Goal: Task Accomplishment & Management: Complete application form

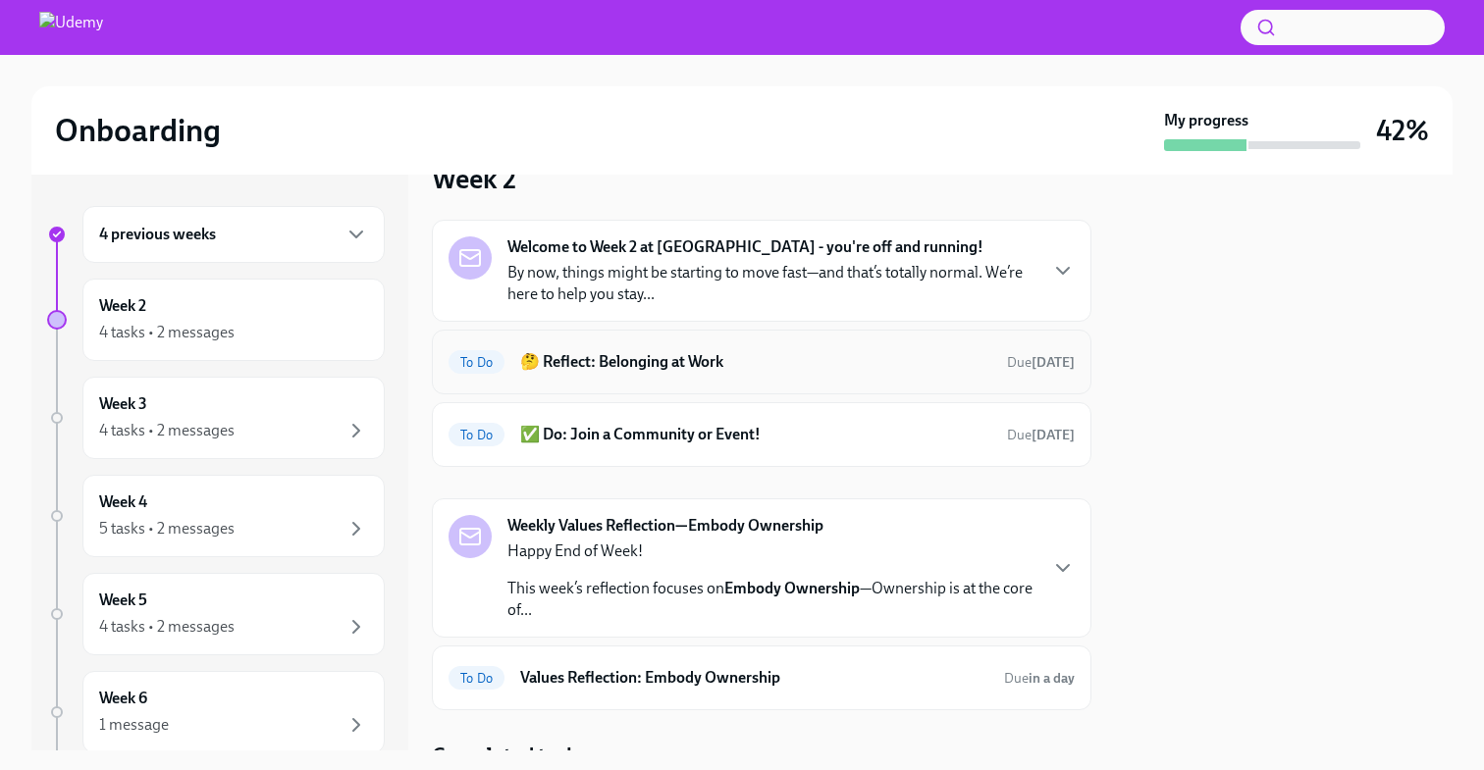
scroll to position [41, 0]
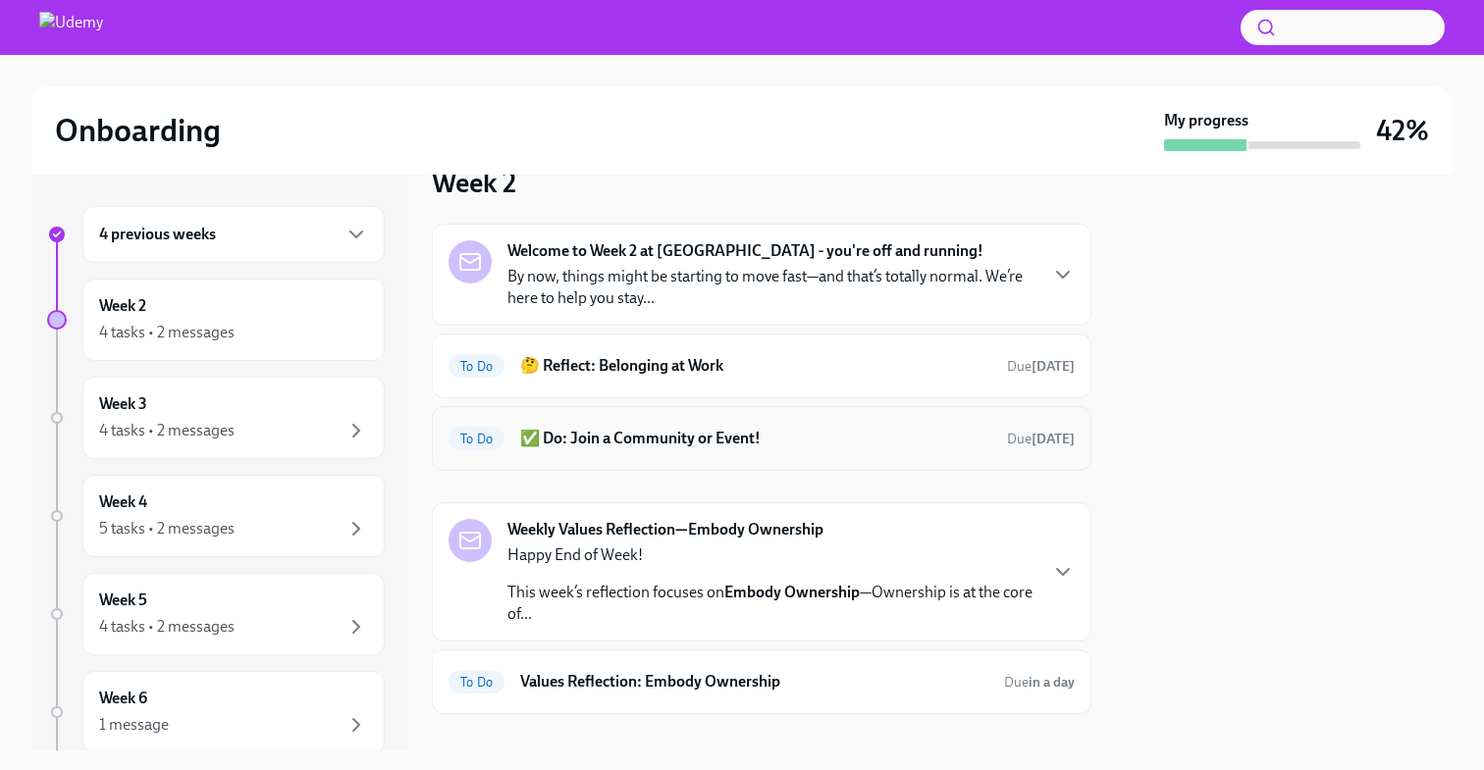
click at [683, 443] on h6 "✅ Do: Join a Community or Event!" at bounding box center [755, 439] width 471 height 22
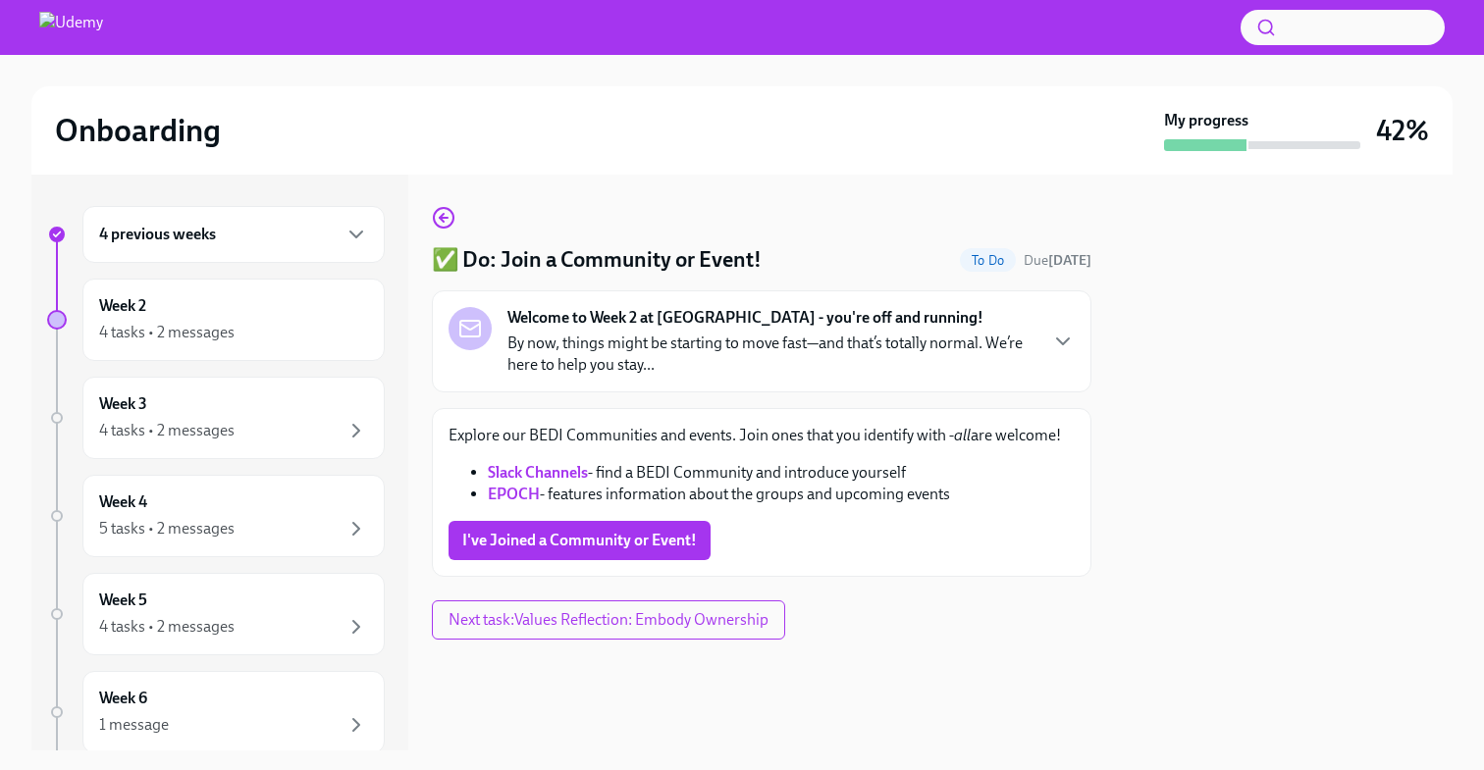
click at [831, 330] on div "Welcome to Week 2 at [GEOGRAPHIC_DATA] - you're off and running! By now, things…" at bounding box center [771, 341] width 528 height 69
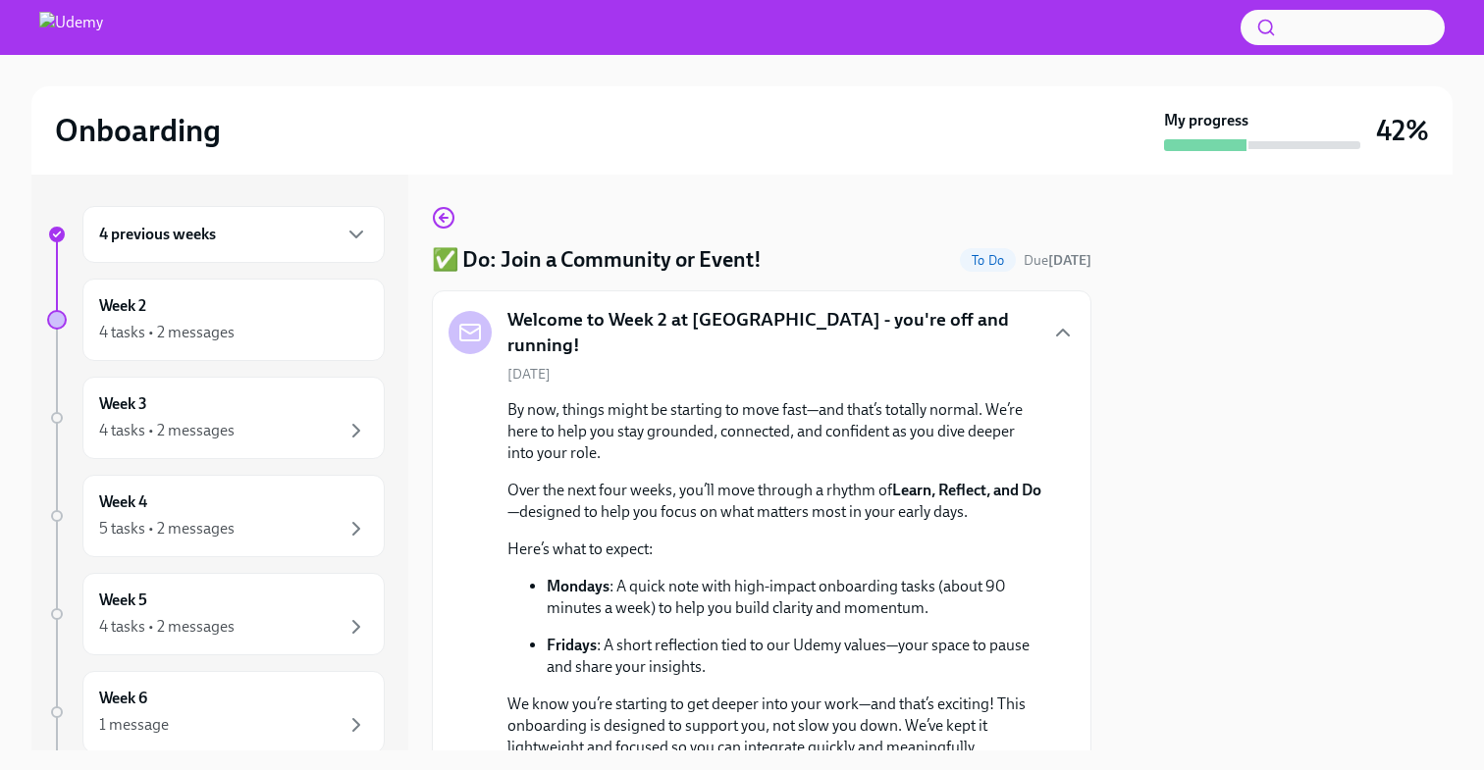
click at [1021, 339] on div "Welcome to Week 2 at [GEOGRAPHIC_DATA] - you're off and running!" at bounding box center [761, 332] width 626 height 50
click at [1048, 325] on div "Welcome to Week 2 at [GEOGRAPHIC_DATA] - you're off and running!" at bounding box center [761, 332] width 626 height 50
click at [1063, 325] on icon "button" at bounding box center [1063, 333] width 24 height 24
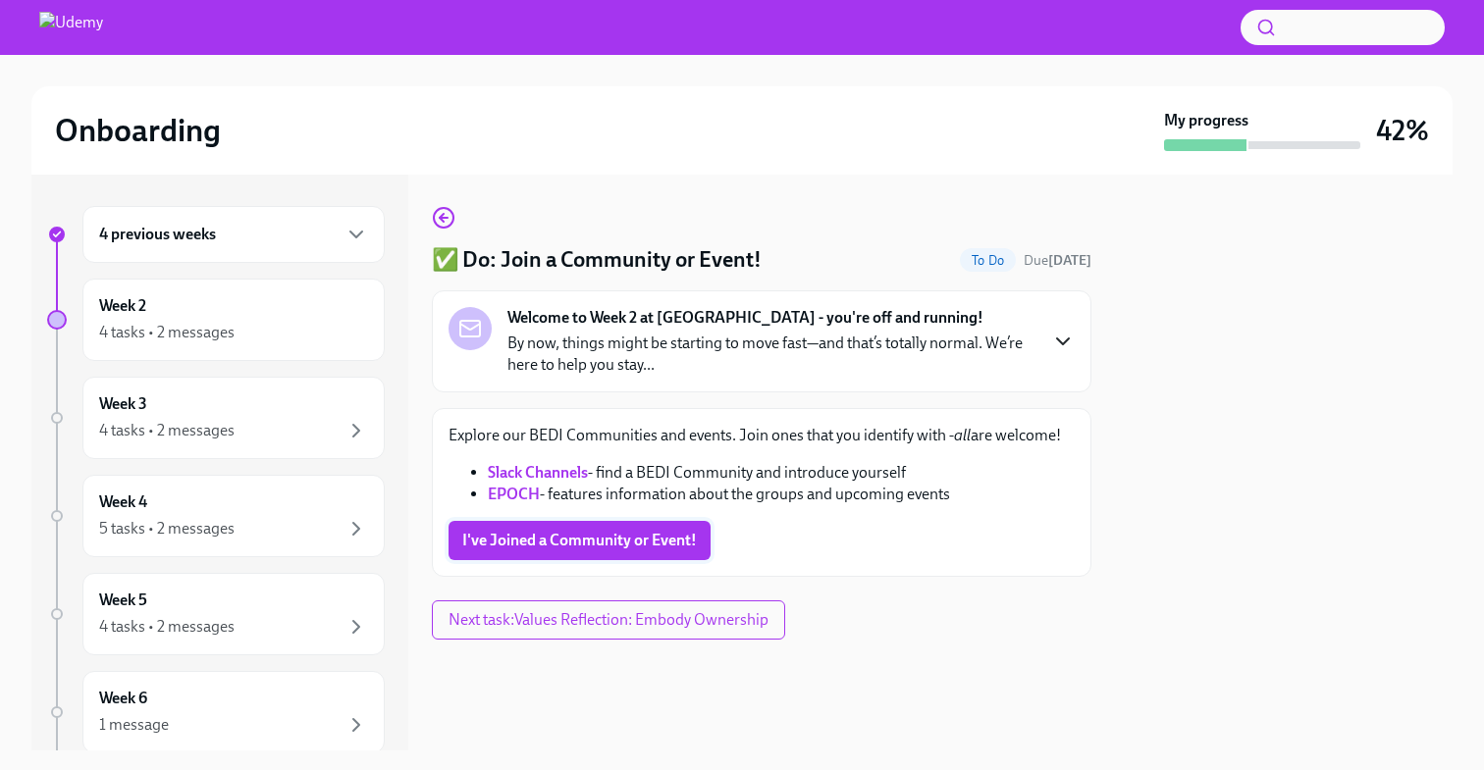
click at [617, 547] on span "I've Joined a Community or Event!" at bounding box center [579, 541] width 234 height 20
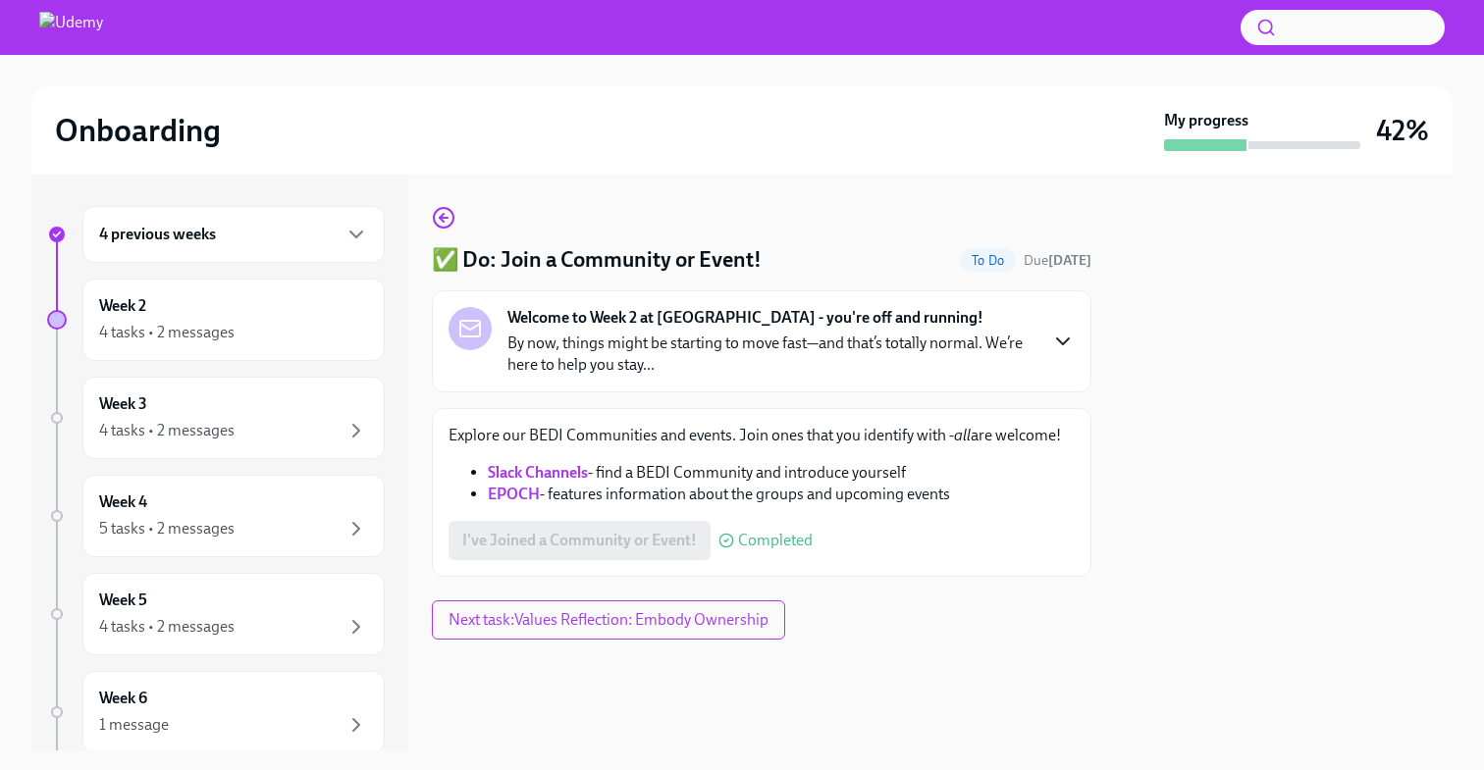
click at [456, 231] on div "✅ Do: Join a Community or Event! To Do Due [DATE] Welcome to Week 2 at [GEOGRAP…" at bounding box center [761, 391] width 659 height 371
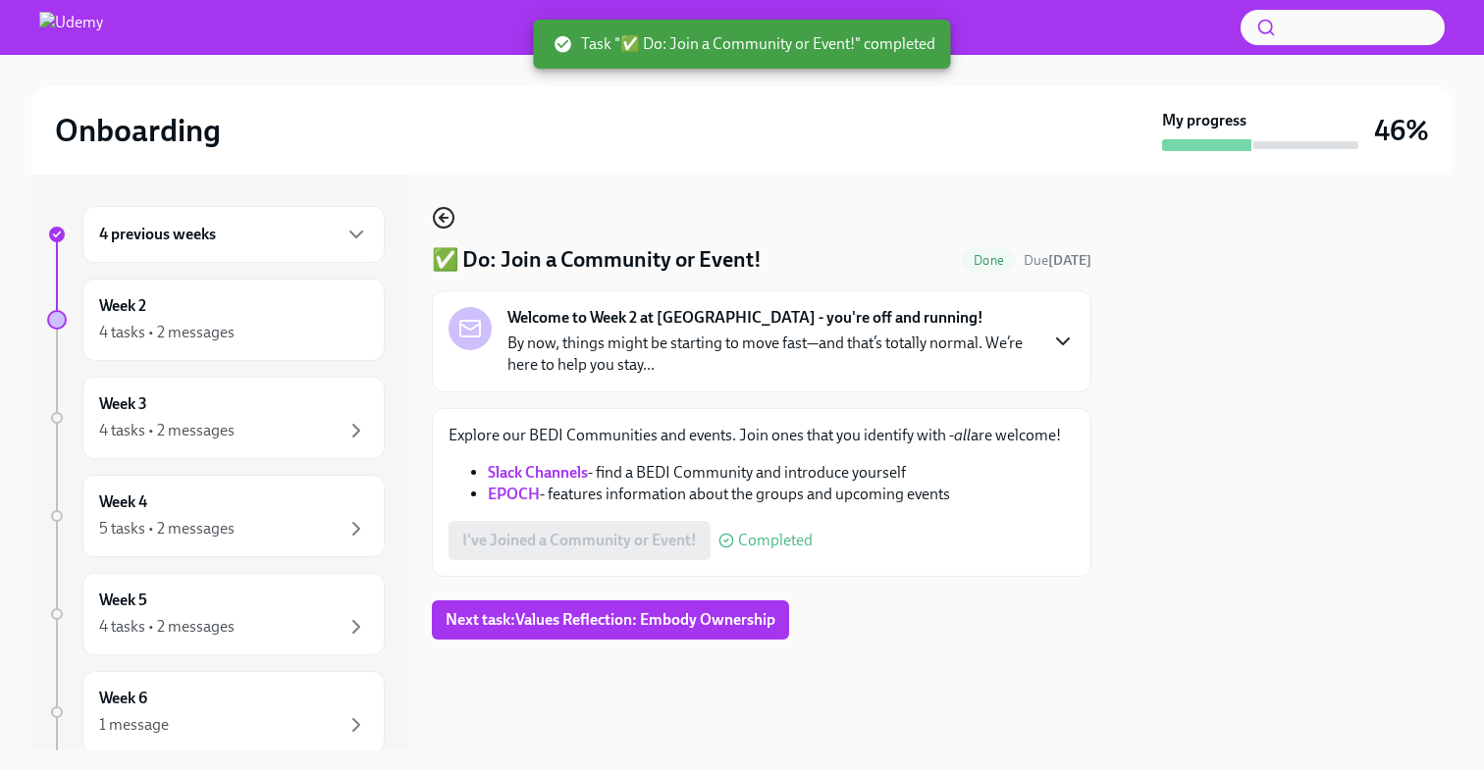
click at [437, 217] on icon "button" at bounding box center [444, 218] width 24 height 24
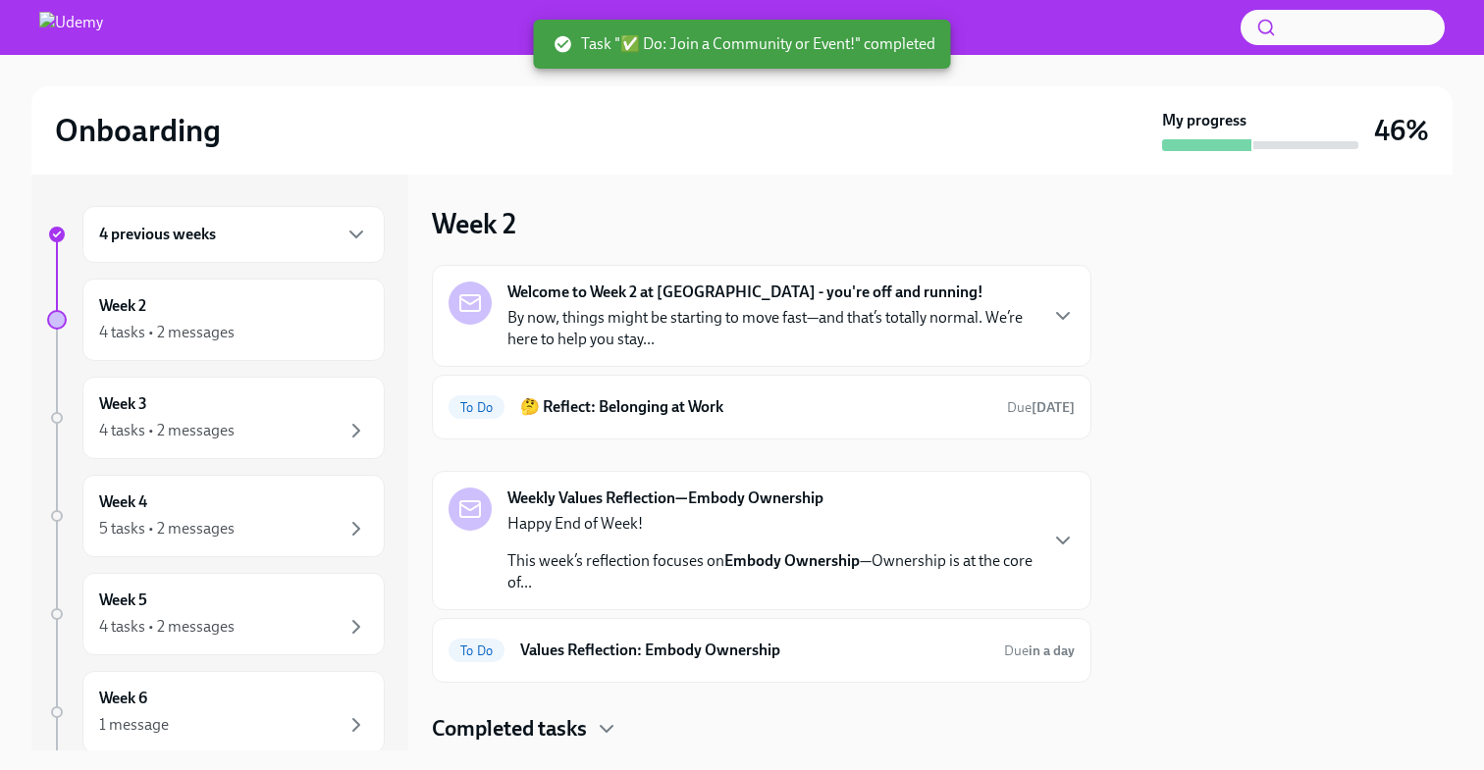
scroll to position [56, 0]
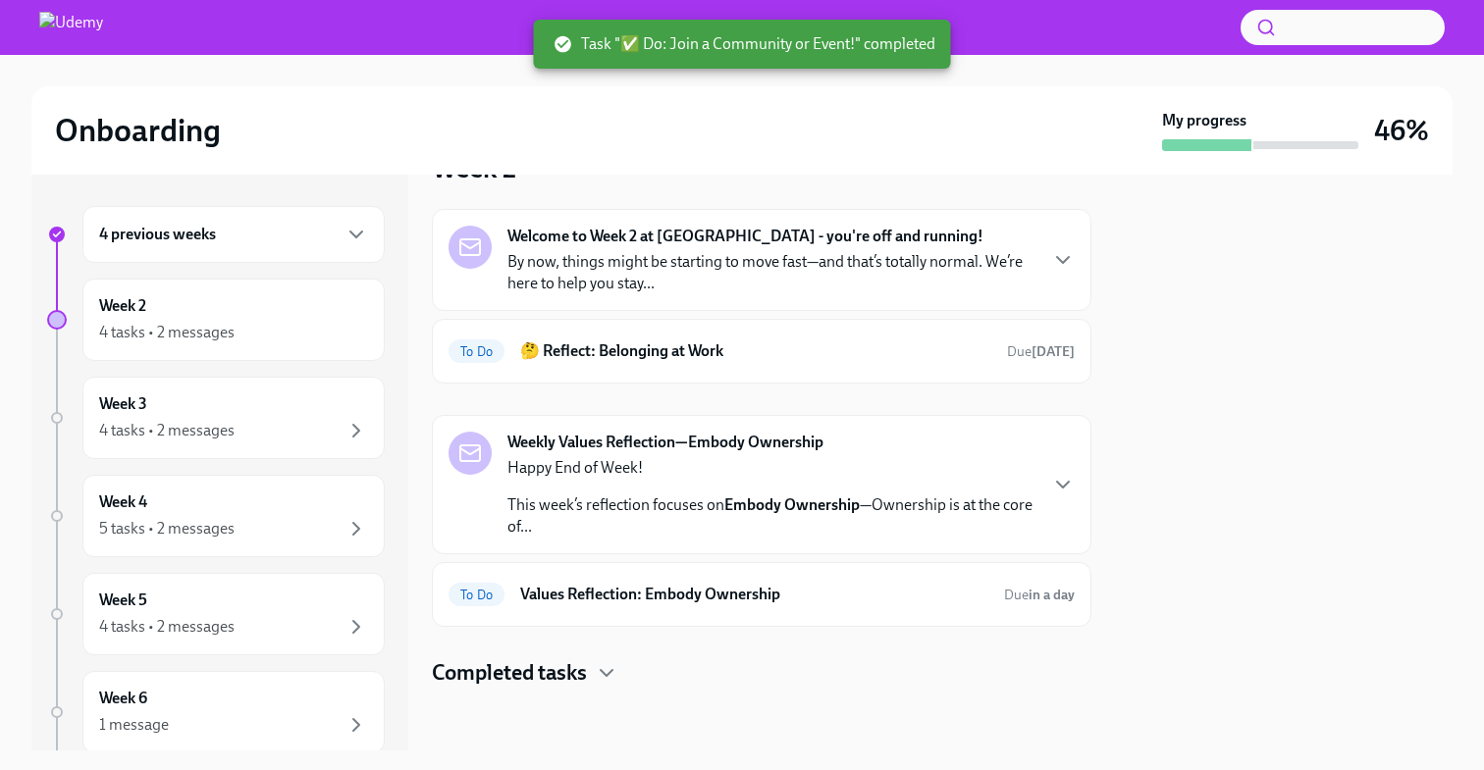
click at [563, 675] on h4 "Completed tasks" at bounding box center [509, 672] width 155 height 29
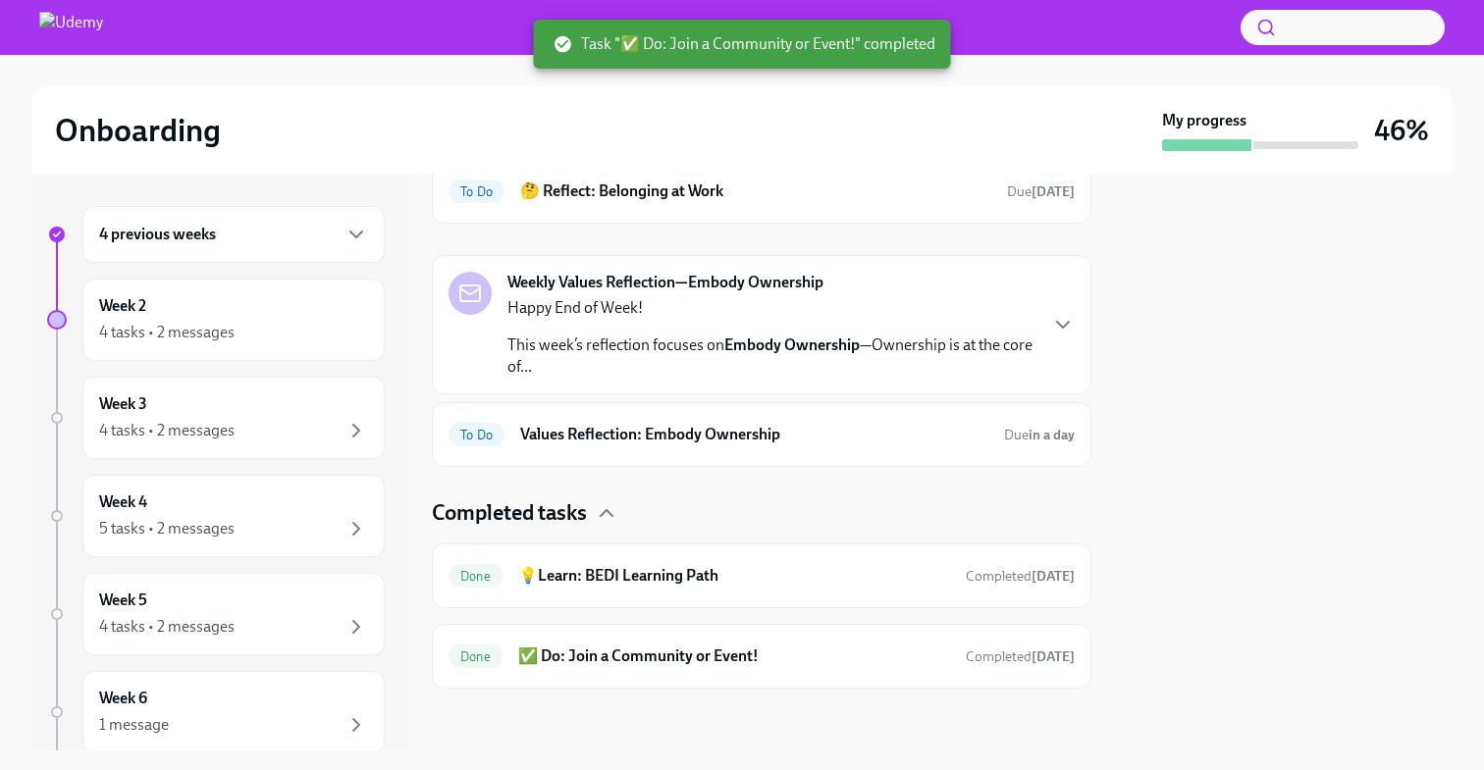
click at [580, 505] on h4 "Completed tasks" at bounding box center [509, 512] width 155 height 29
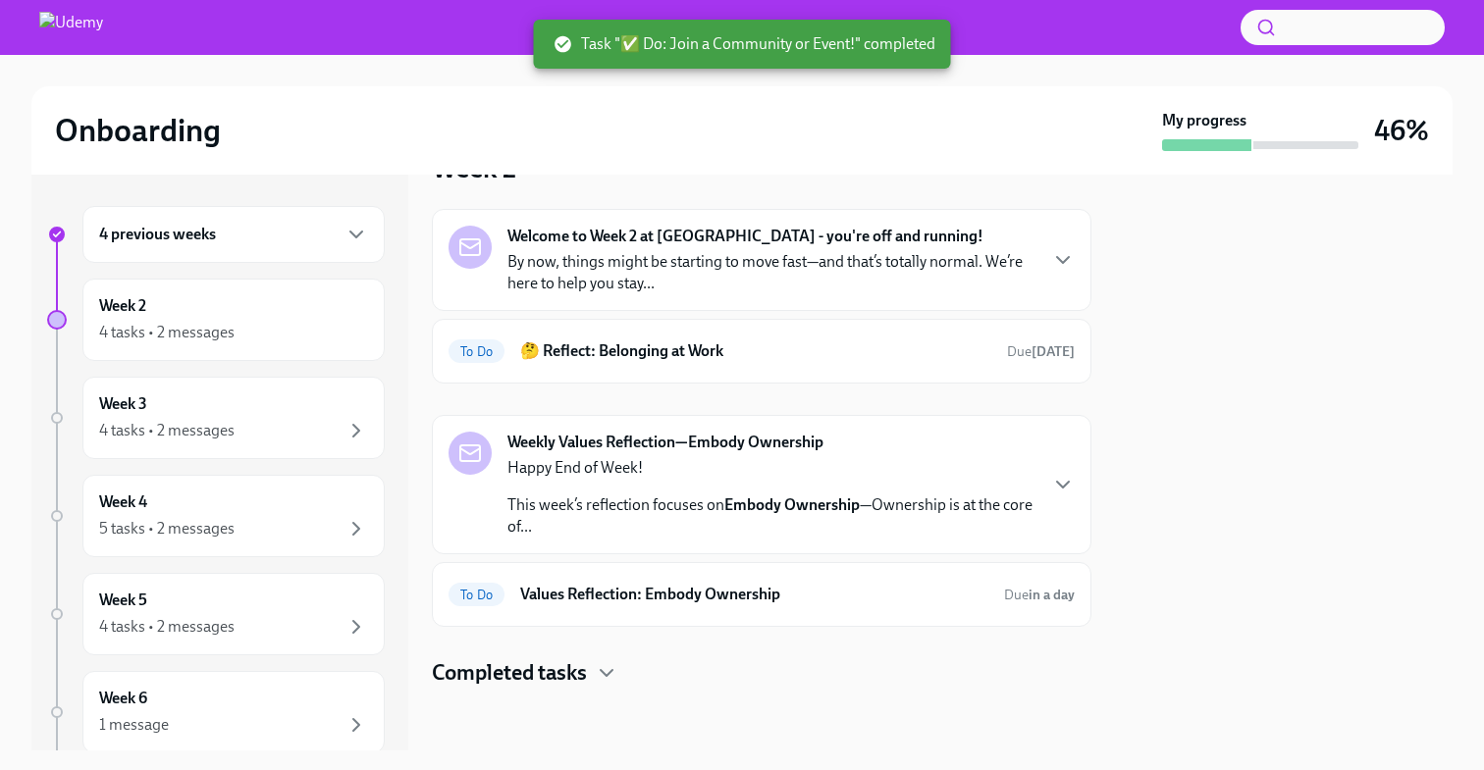
click at [558, 666] on h4 "Completed tasks" at bounding box center [509, 672] width 155 height 29
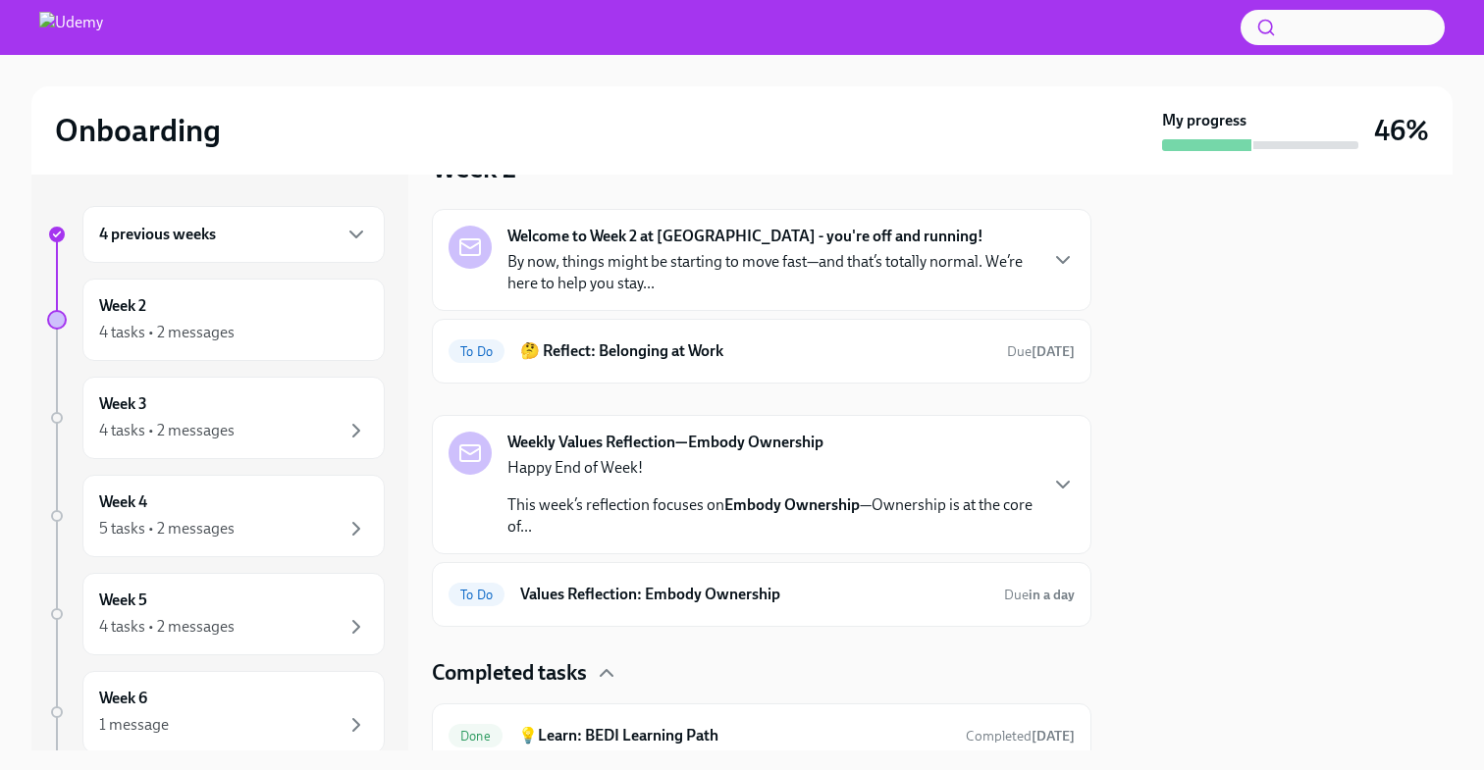
click at [558, 666] on h4 "Completed tasks" at bounding box center [509, 672] width 155 height 29
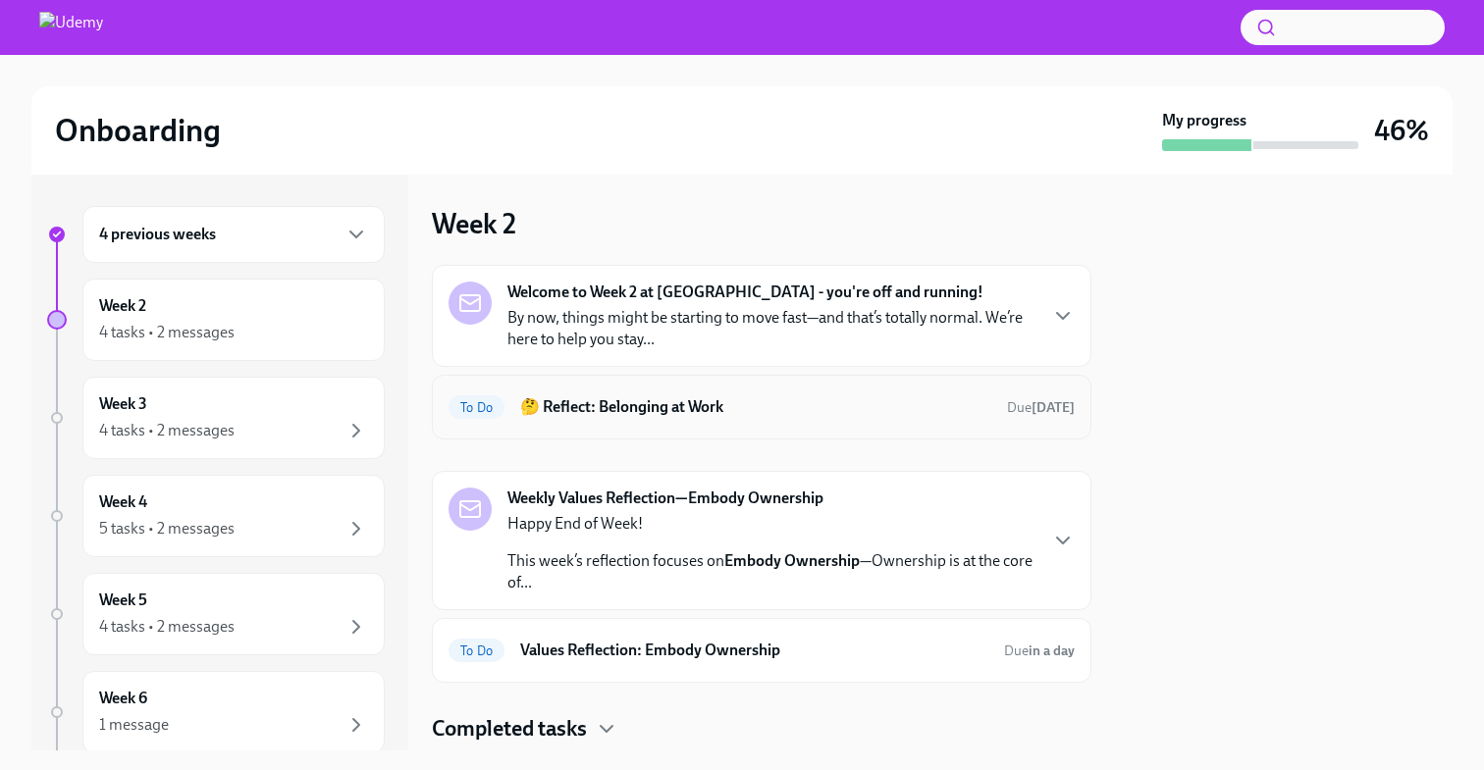
click at [792, 433] on div "To Do 🤔 Reflect: Belonging at Work Due [DATE]" at bounding box center [761, 407] width 659 height 65
click at [762, 407] on h6 "🤔 Reflect: Belonging at Work" at bounding box center [755, 407] width 471 height 22
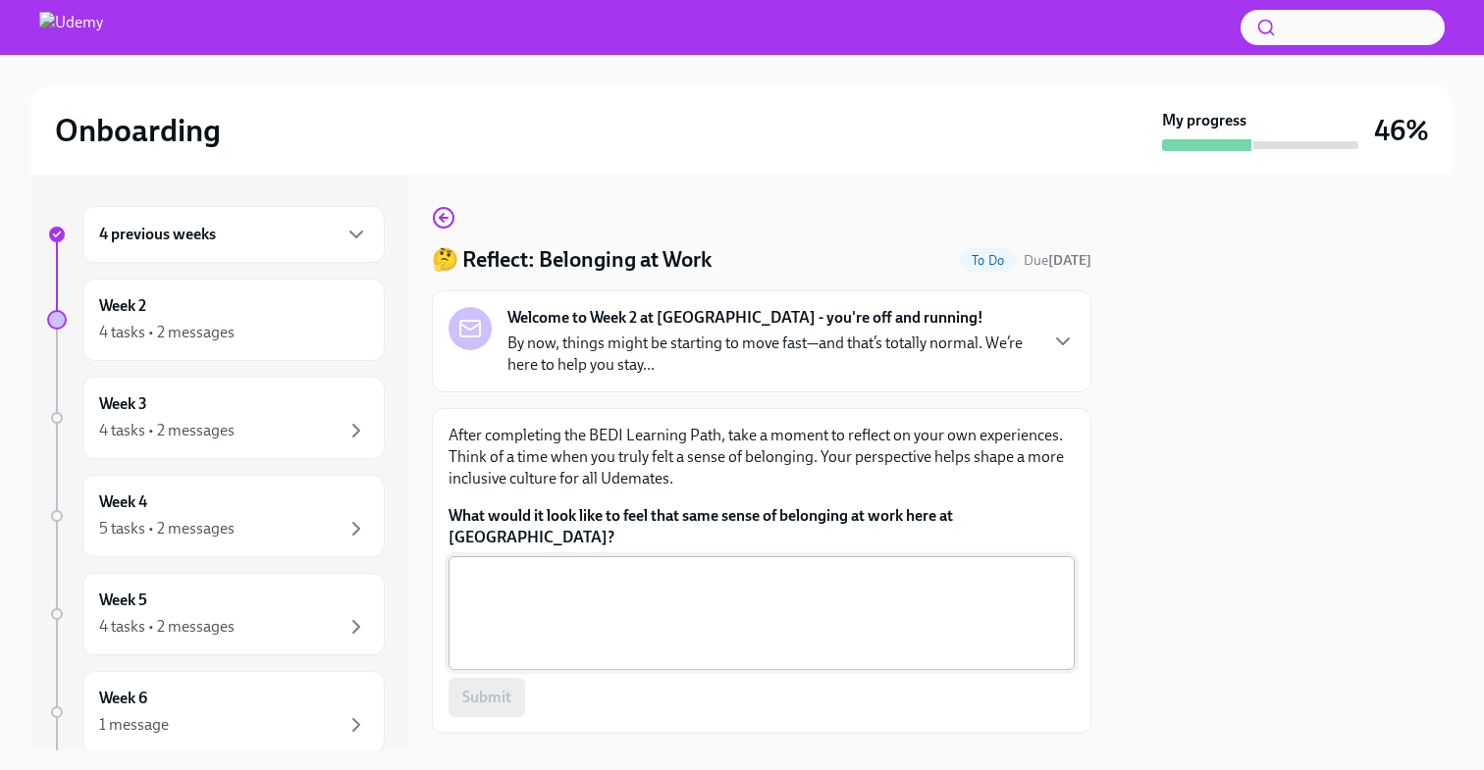
click at [754, 611] on textarea "What would it look like to feel that same sense of belonging at work here at [G…" at bounding box center [761, 613] width 602 height 94
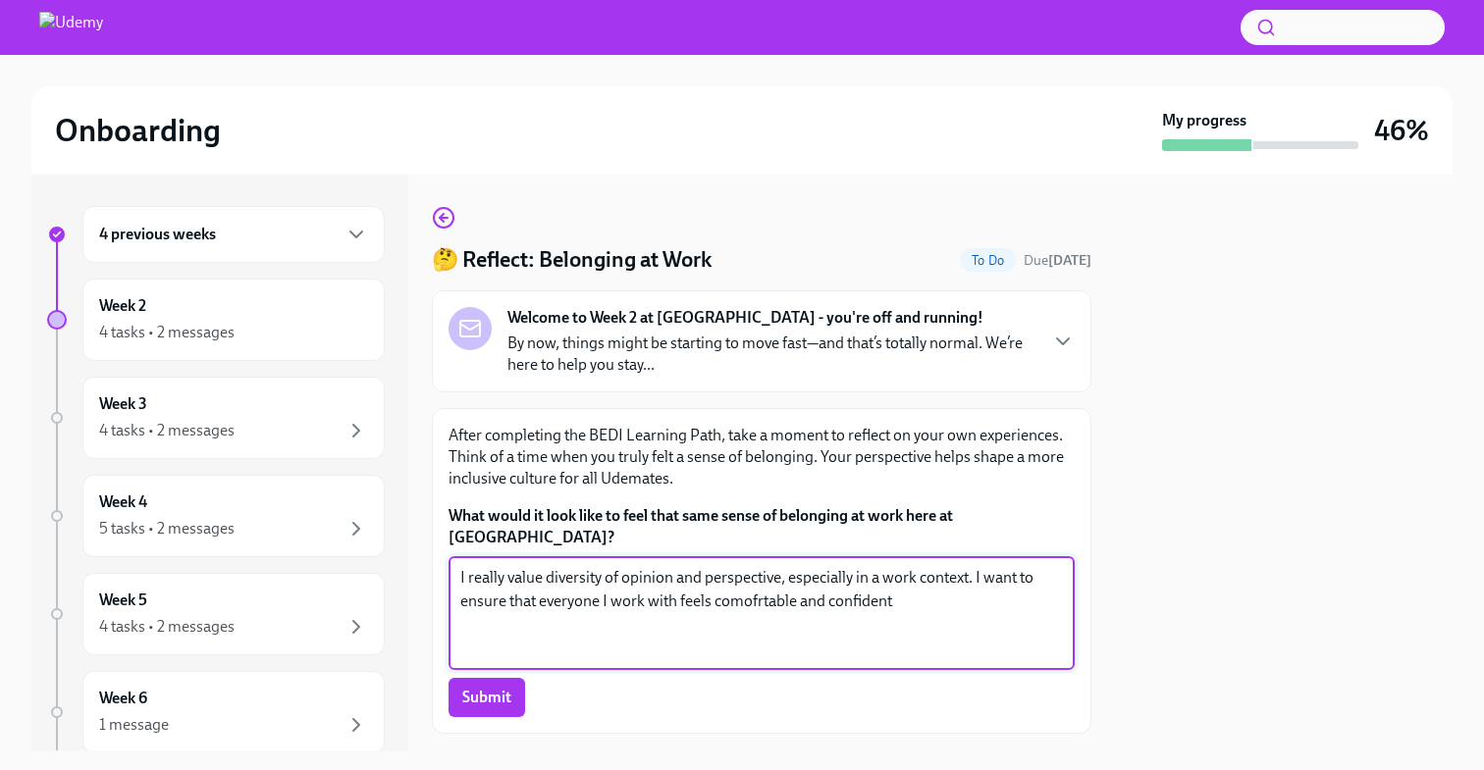
click at [753, 571] on textarea "I really value diversity of opinion and perspective, especially in a work conte…" at bounding box center [761, 613] width 602 height 94
click at [918, 575] on textarea "I really value diversity of opinion and perspective, especially in a work conte…" at bounding box center [761, 613] width 602 height 94
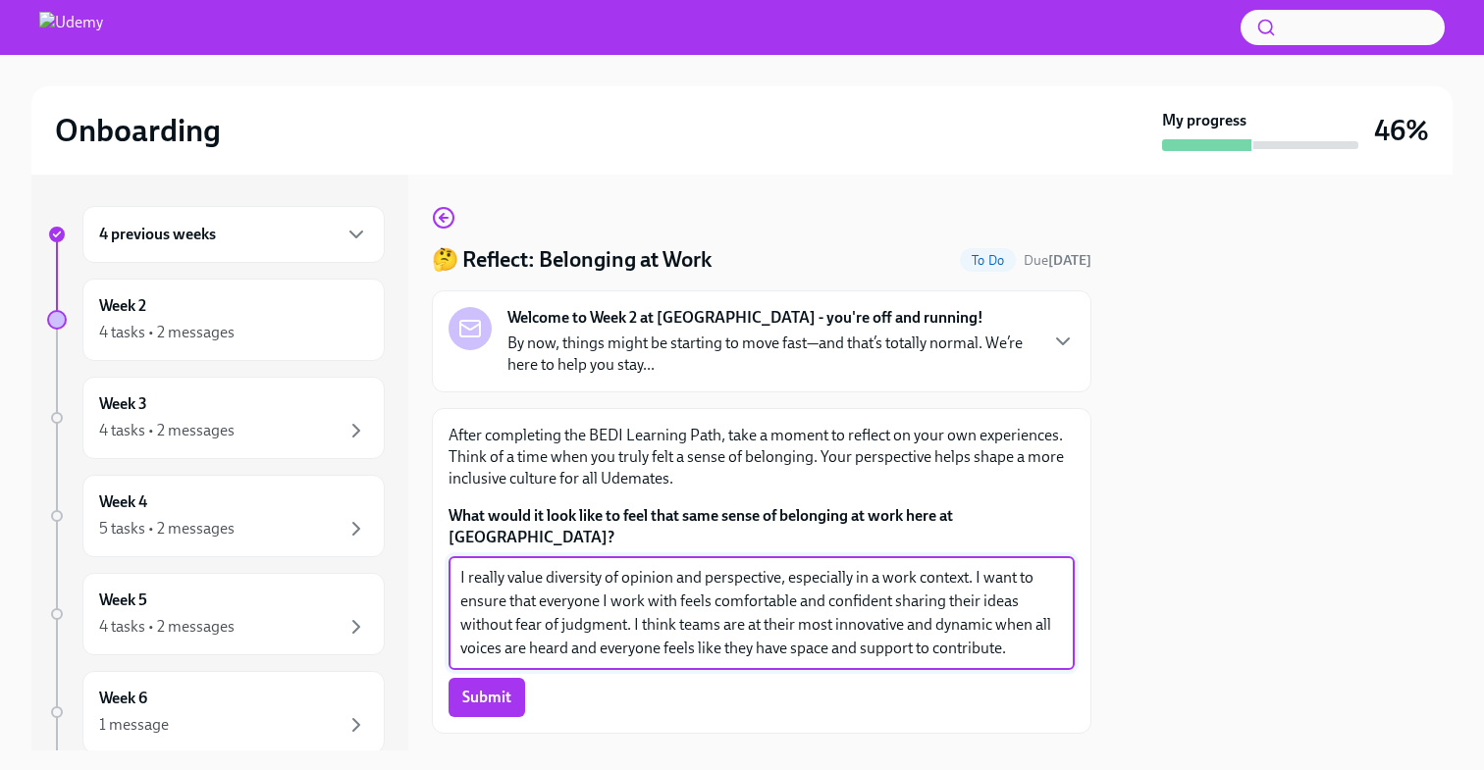
scroll to position [87, 0]
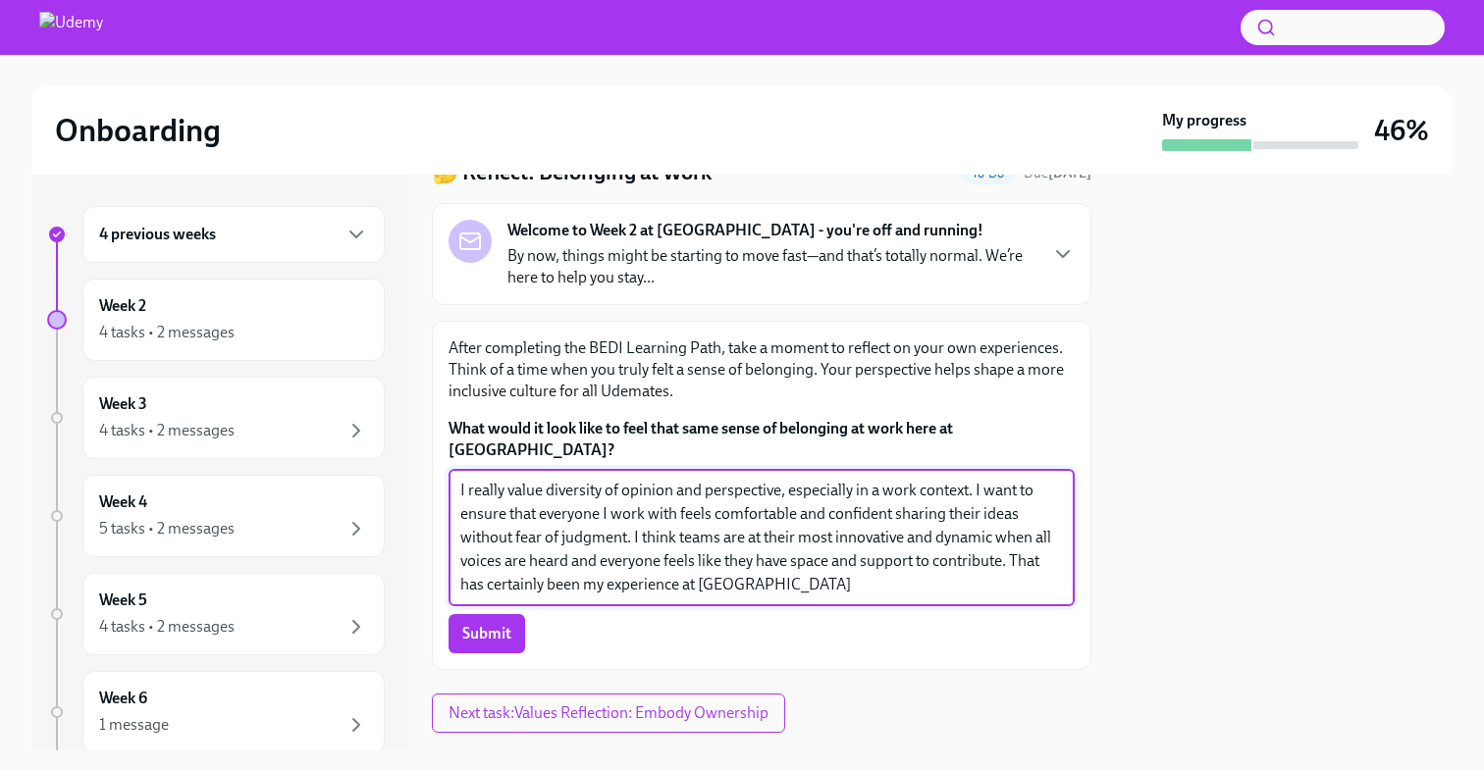
click at [830, 562] on textarea "I really value diversity of opinion and perspective, especially in a work conte…" at bounding box center [761, 538] width 602 height 118
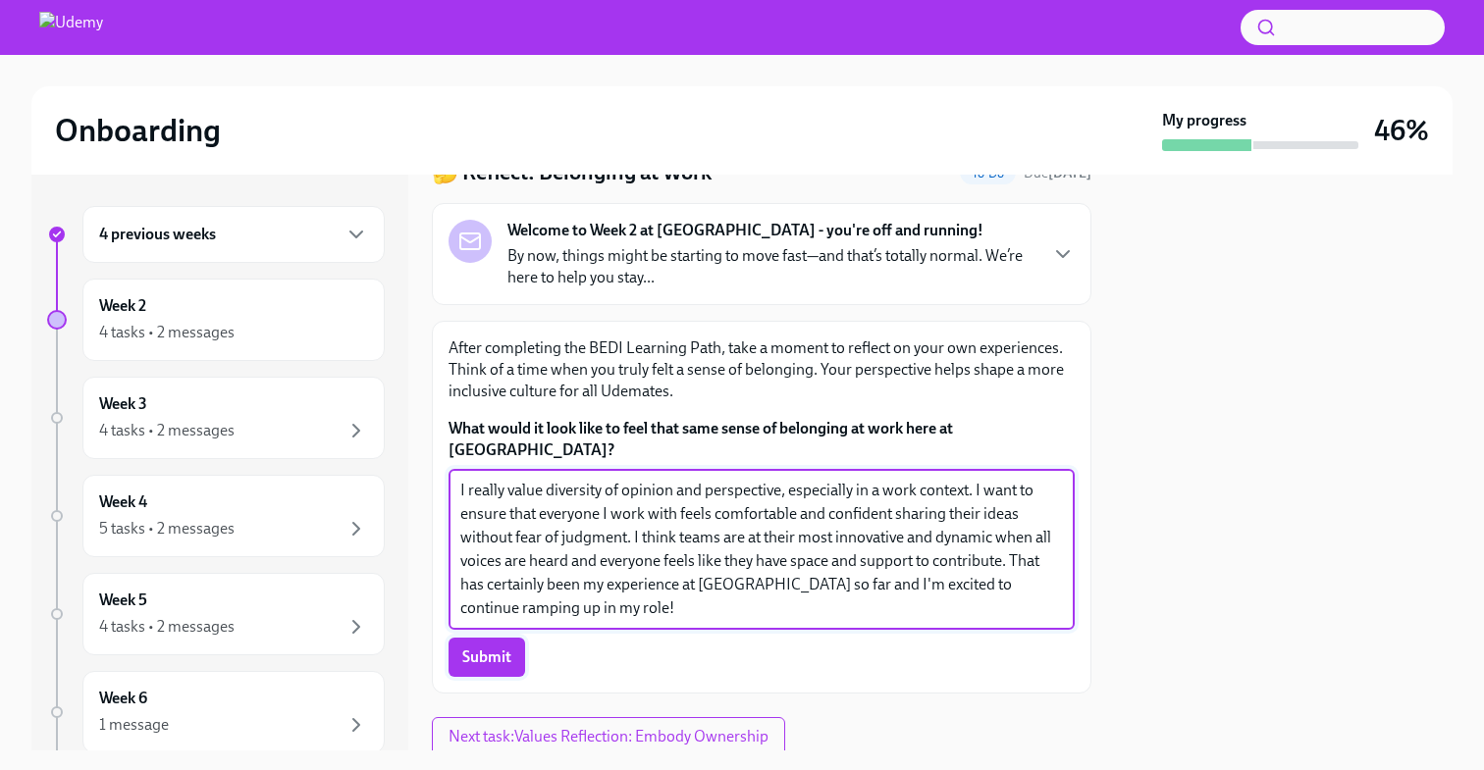
type textarea "I really value diversity of opinion and perspective, especially in a work conte…"
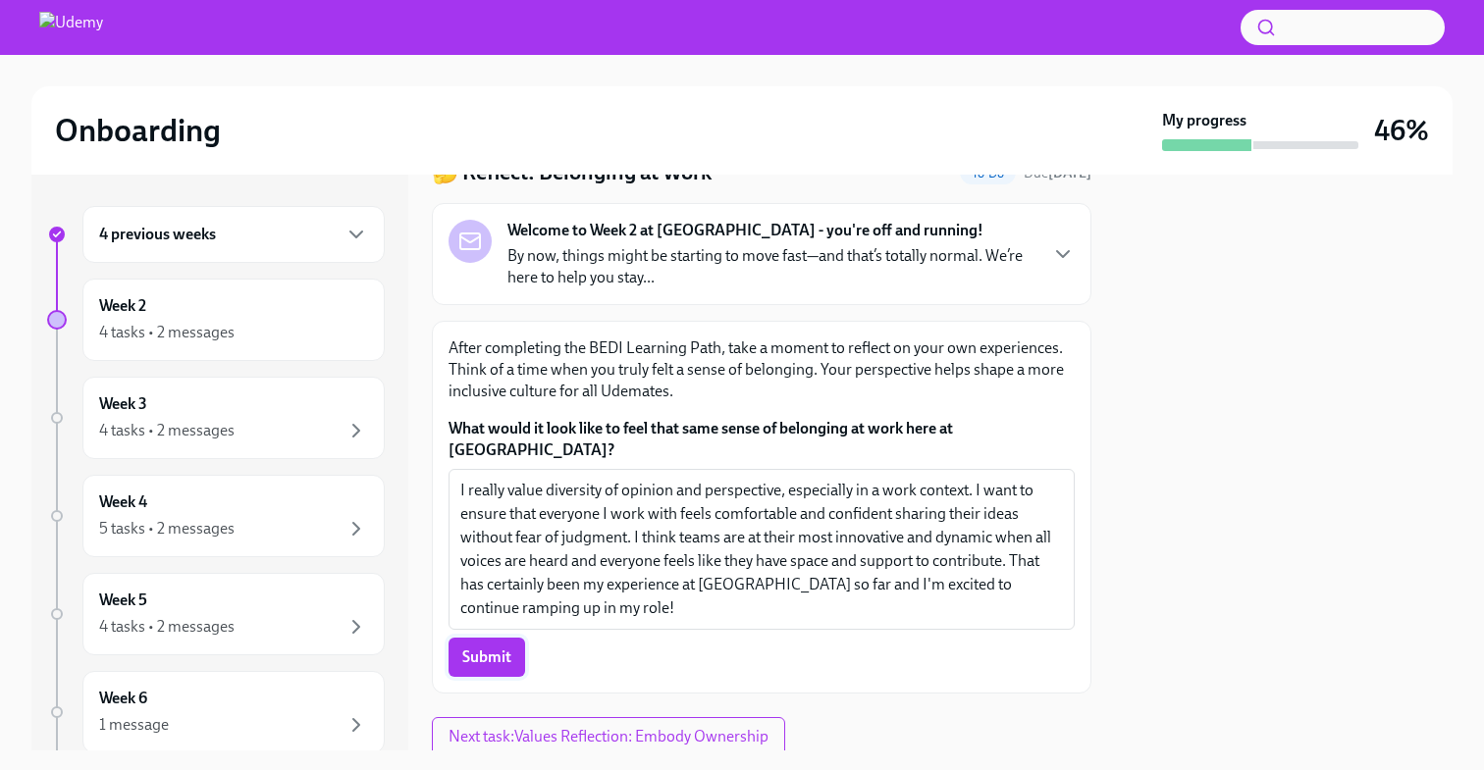
click at [496, 648] on span "Submit" at bounding box center [486, 658] width 49 height 20
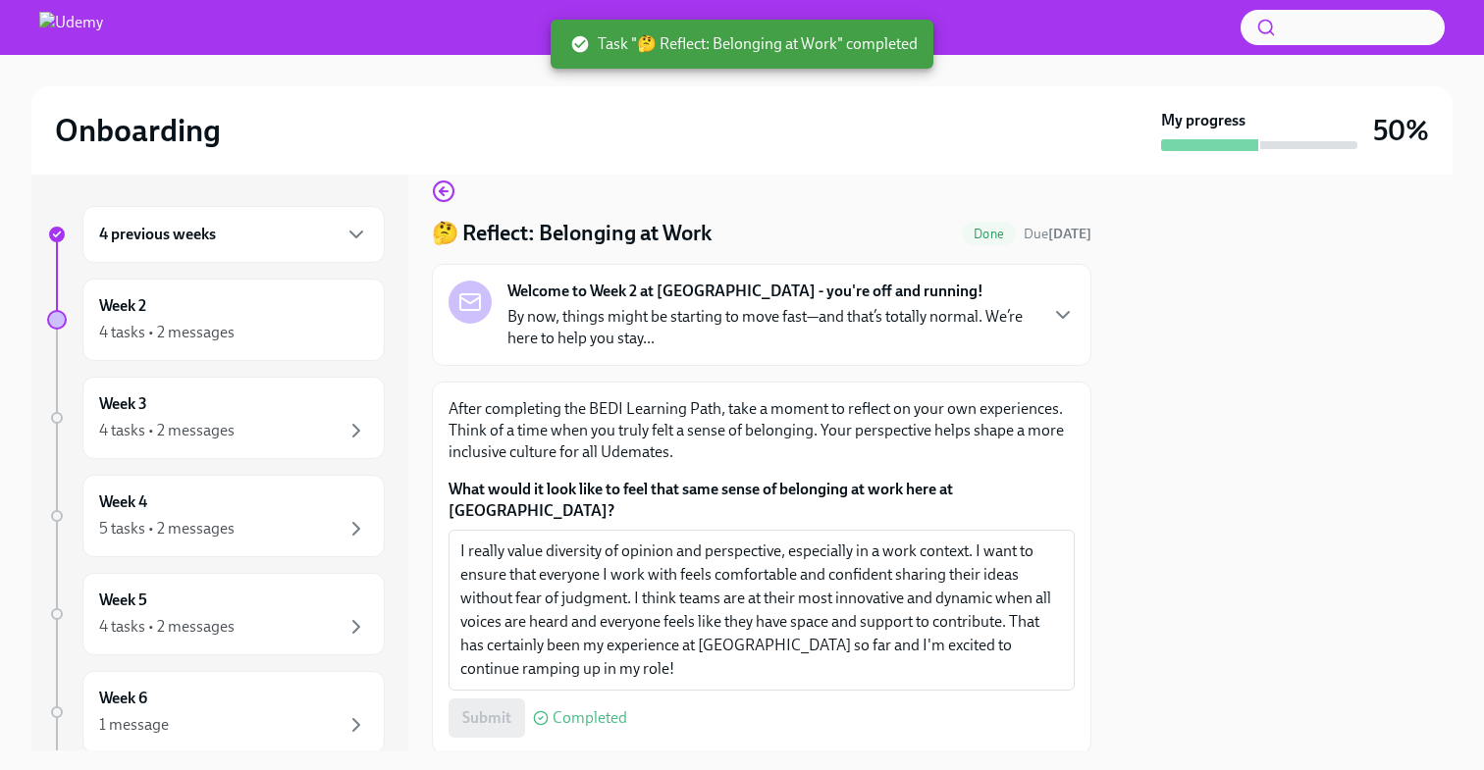
scroll to position [0, 0]
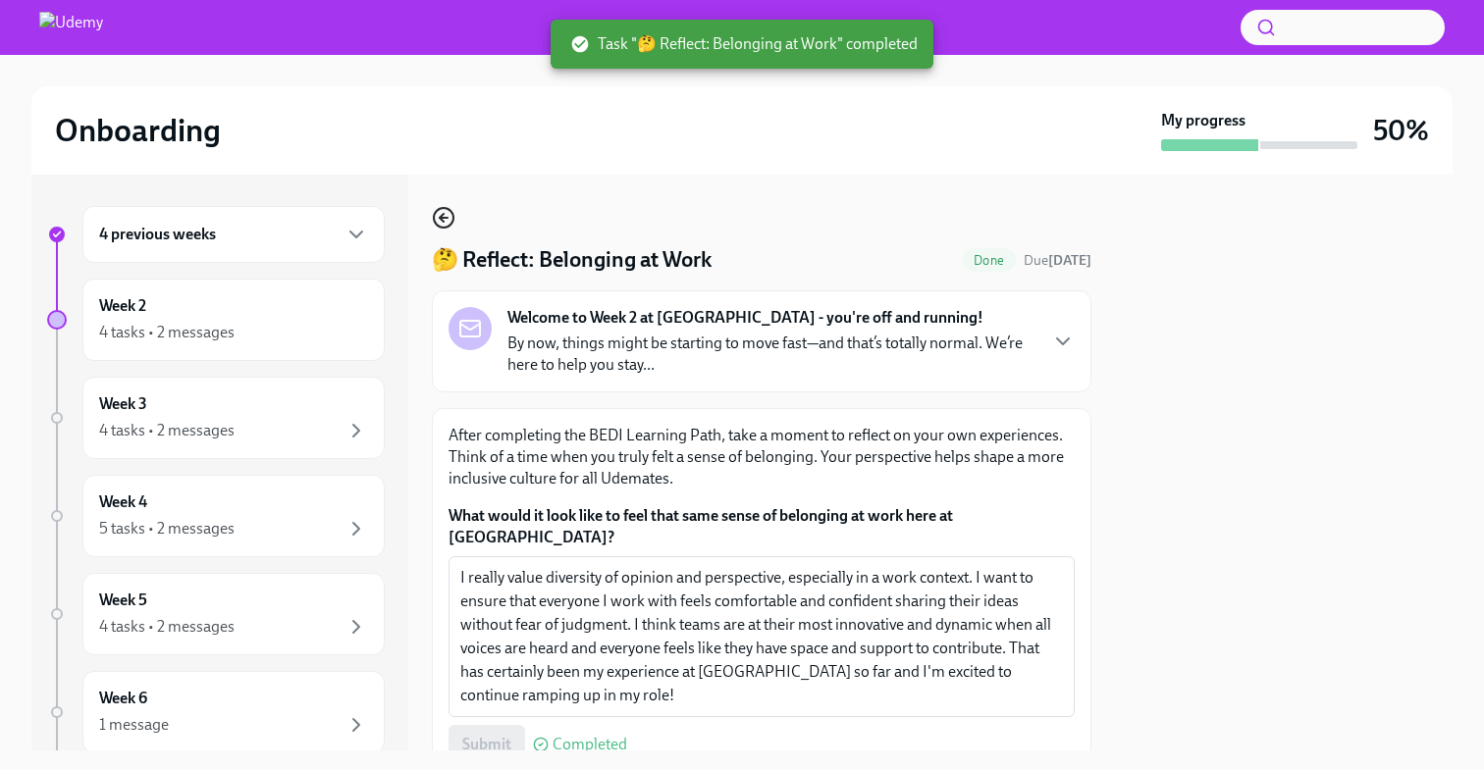
click at [446, 210] on icon "button" at bounding box center [444, 218] width 24 height 24
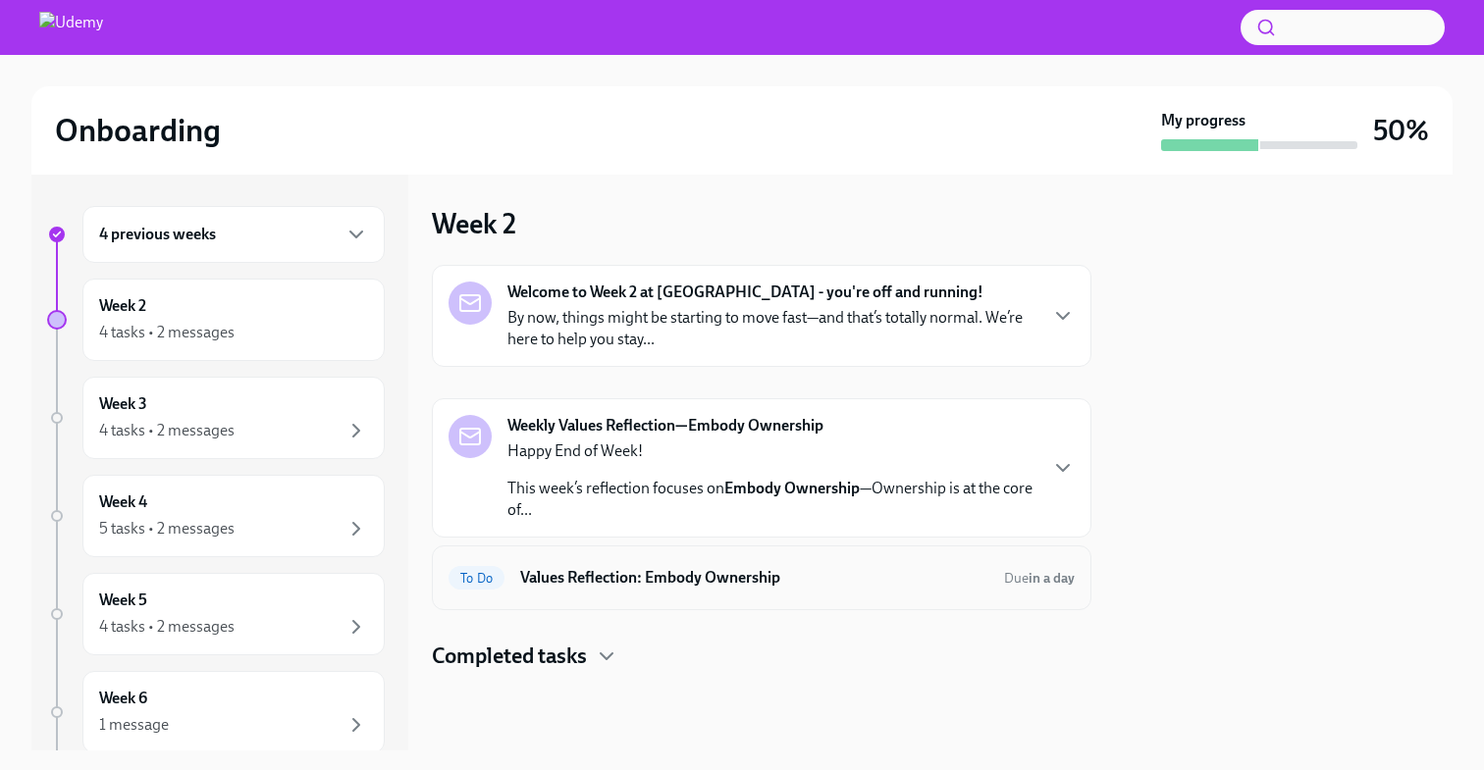
click at [651, 577] on h6 "Values Reflection: Embody Ownership" at bounding box center [754, 578] width 468 height 22
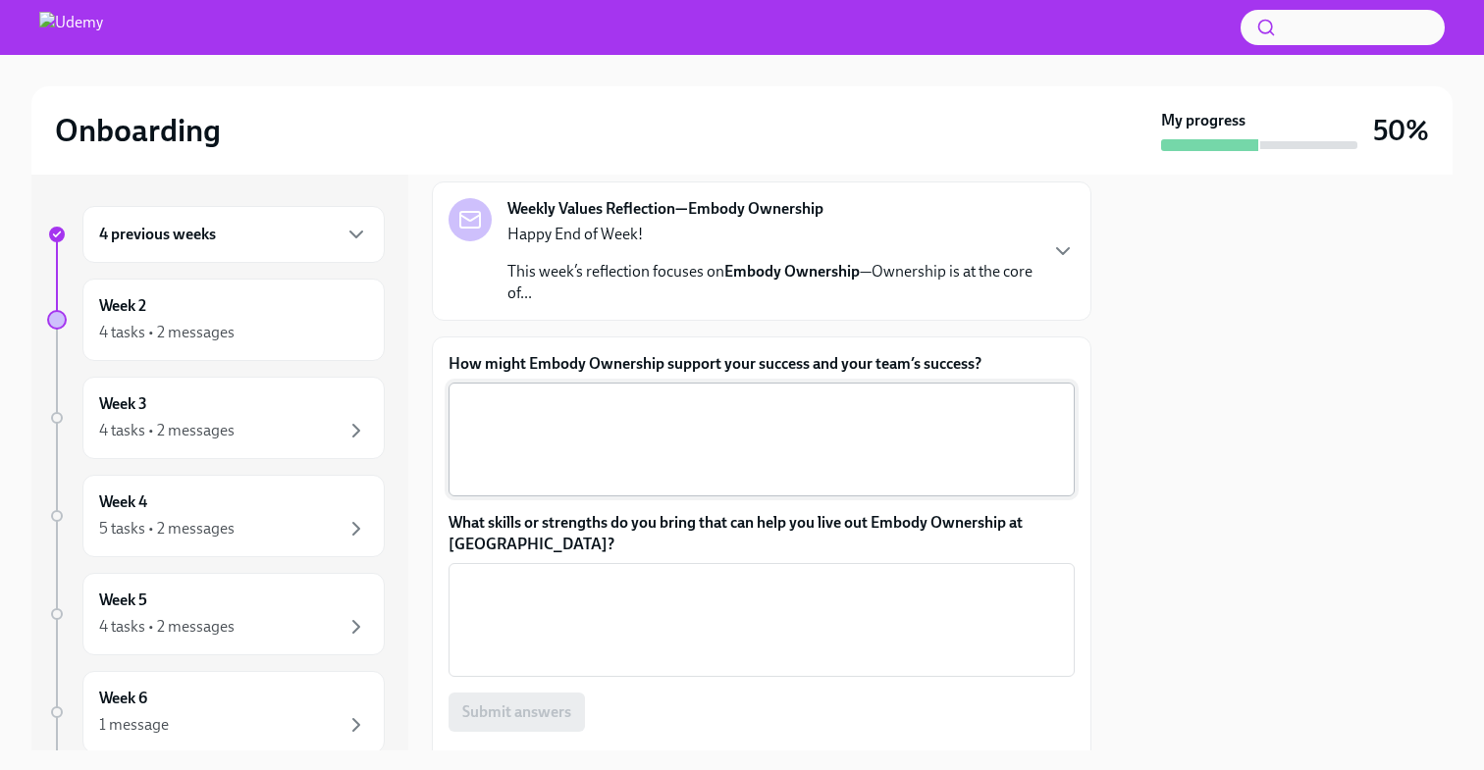
scroll to position [178, 0]
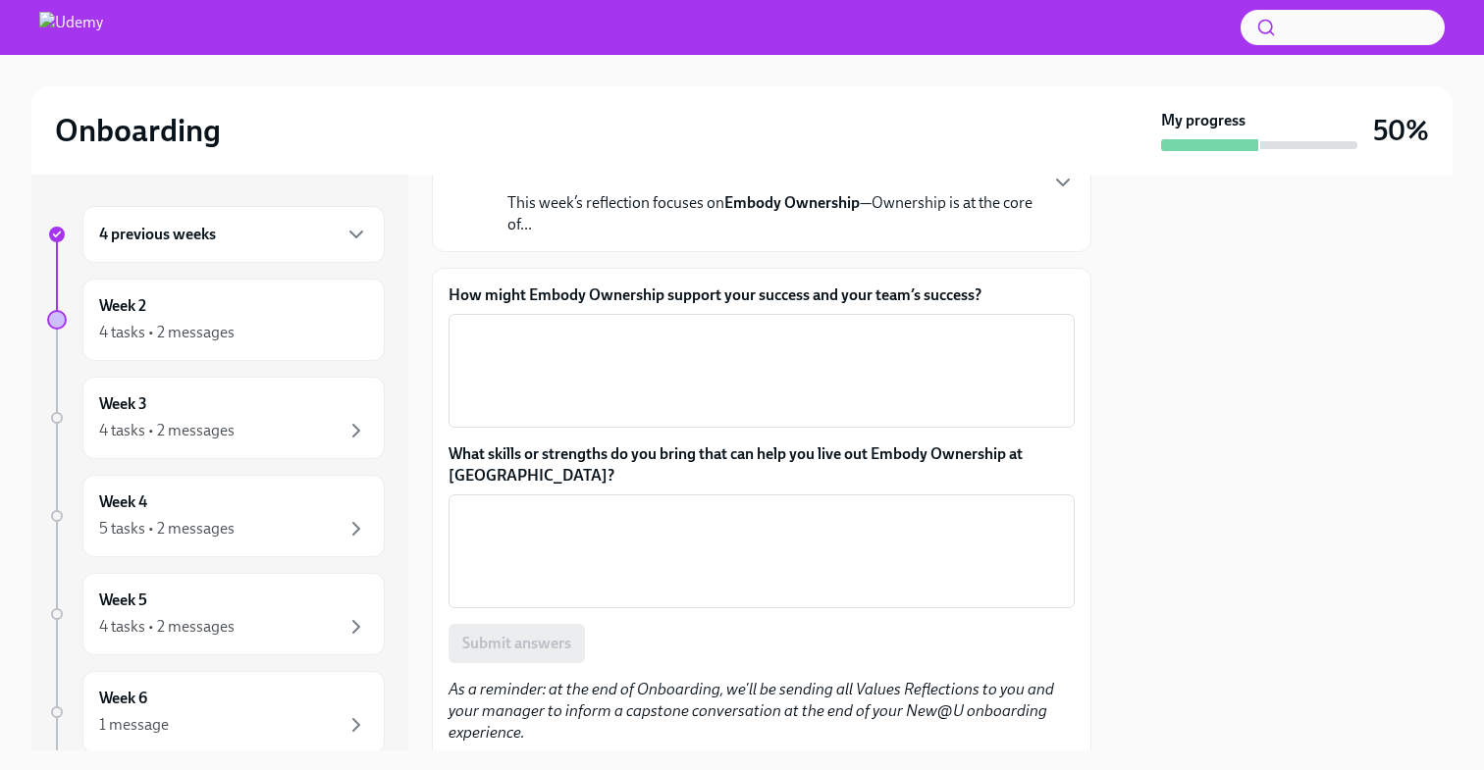
click at [1028, 210] on p "This week’s reflection focuses on Embody Ownership —Ownership is at the core of…" at bounding box center [771, 213] width 528 height 43
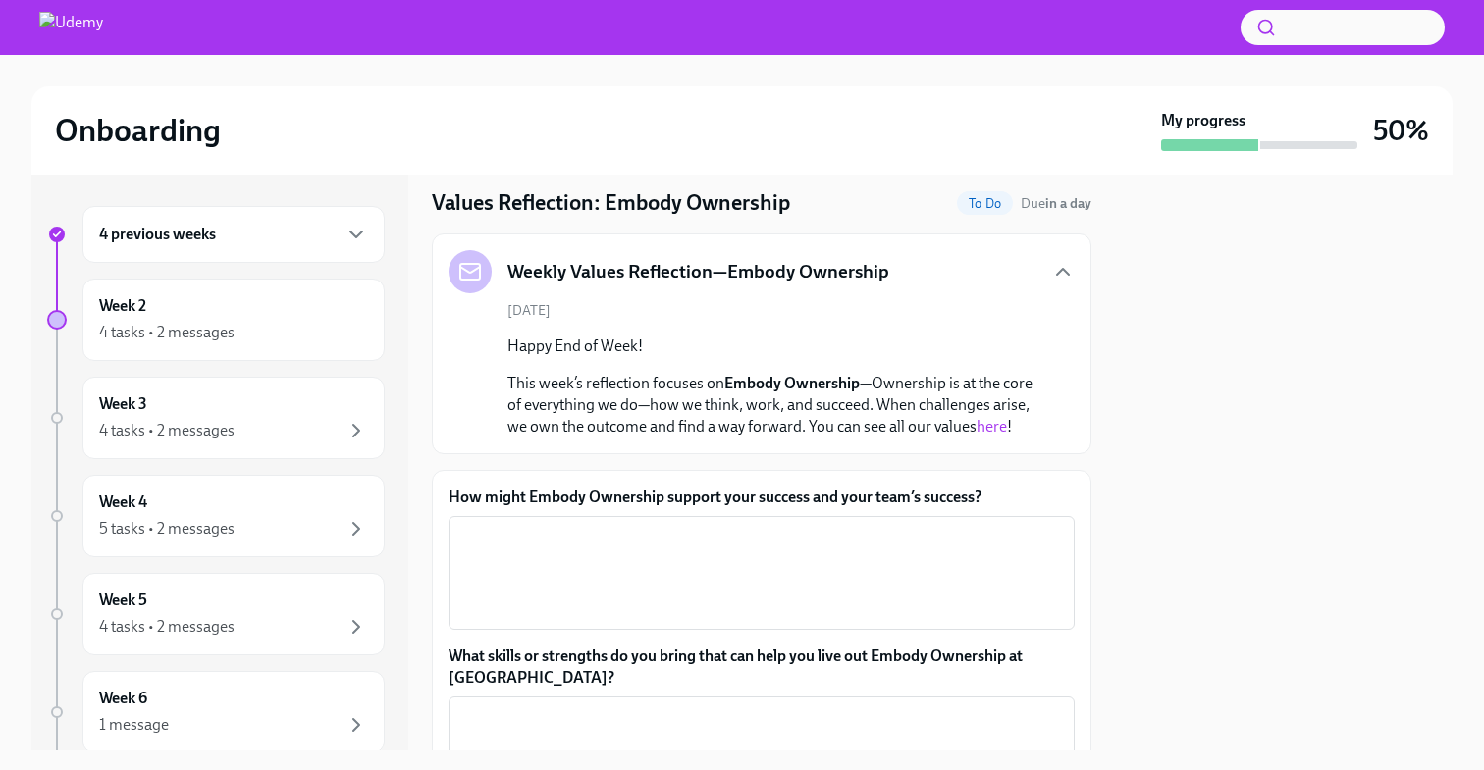
scroll to position [59, 0]
click at [1052, 272] on icon "button" at bounding box center [1063, 270] width 24 height 24
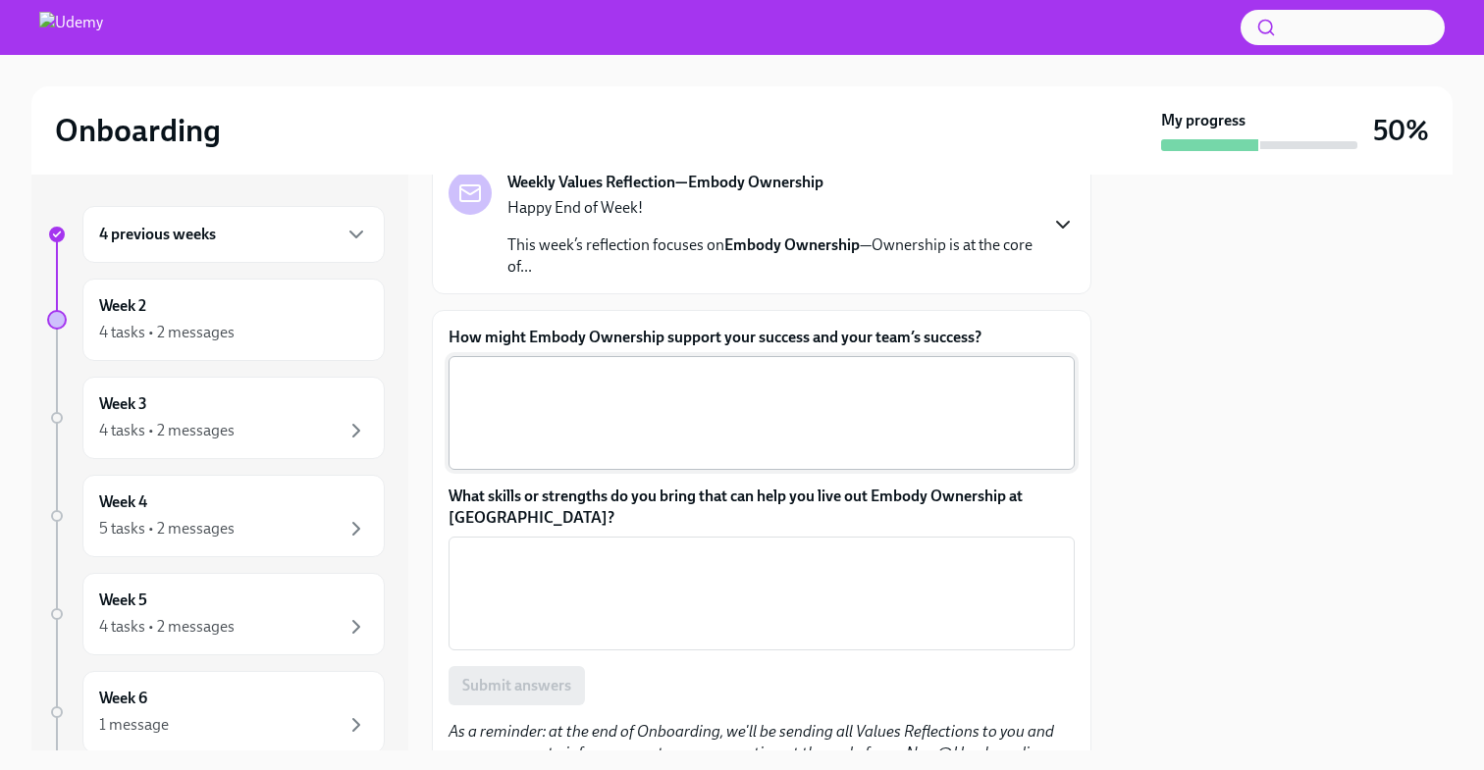
scroll to position [136, 0]
click at [842, 427] on textarea "How might Embody Ownership support your success and your team’s success?" at bounding box center [761, 412] width 602 height 94
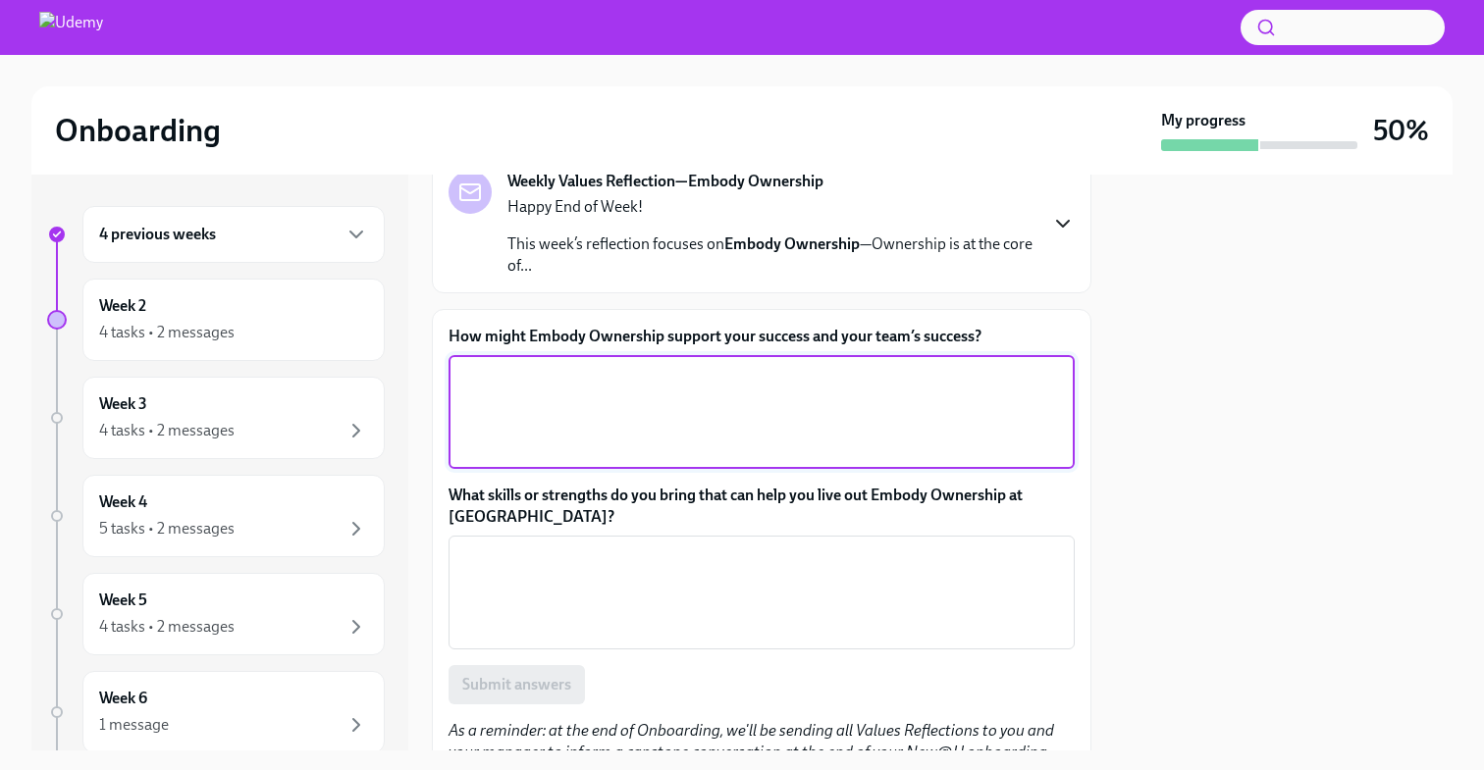
click at [608, 418] on textarea "How might Embody Ownership support your success and your team’s success?" at bounding box center [761, 412] width 602 height 94
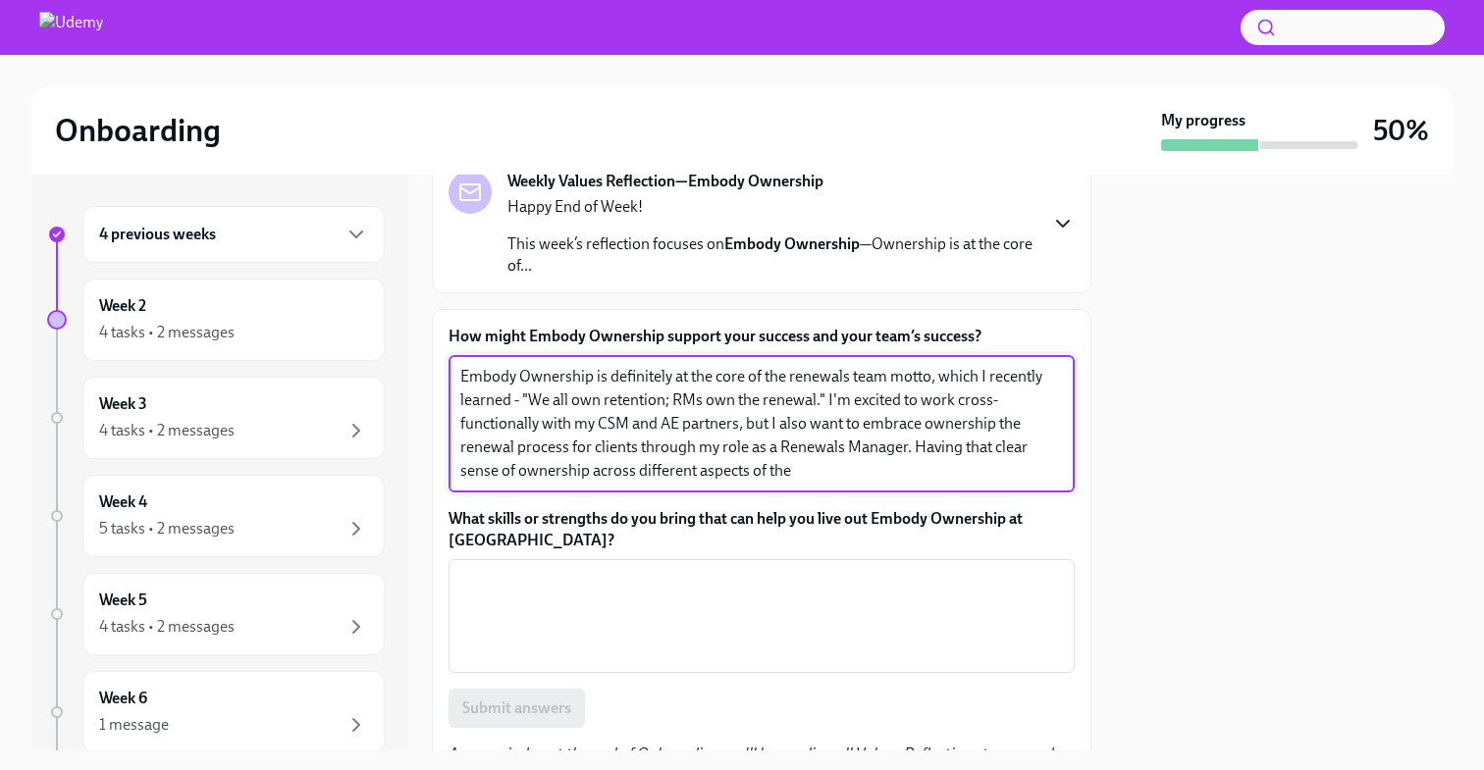
type textarea "Embody Ownership is definitely at the core of the renewals team motto, which I …"
